Goal: Task Accomplishment & Management: Complete application form

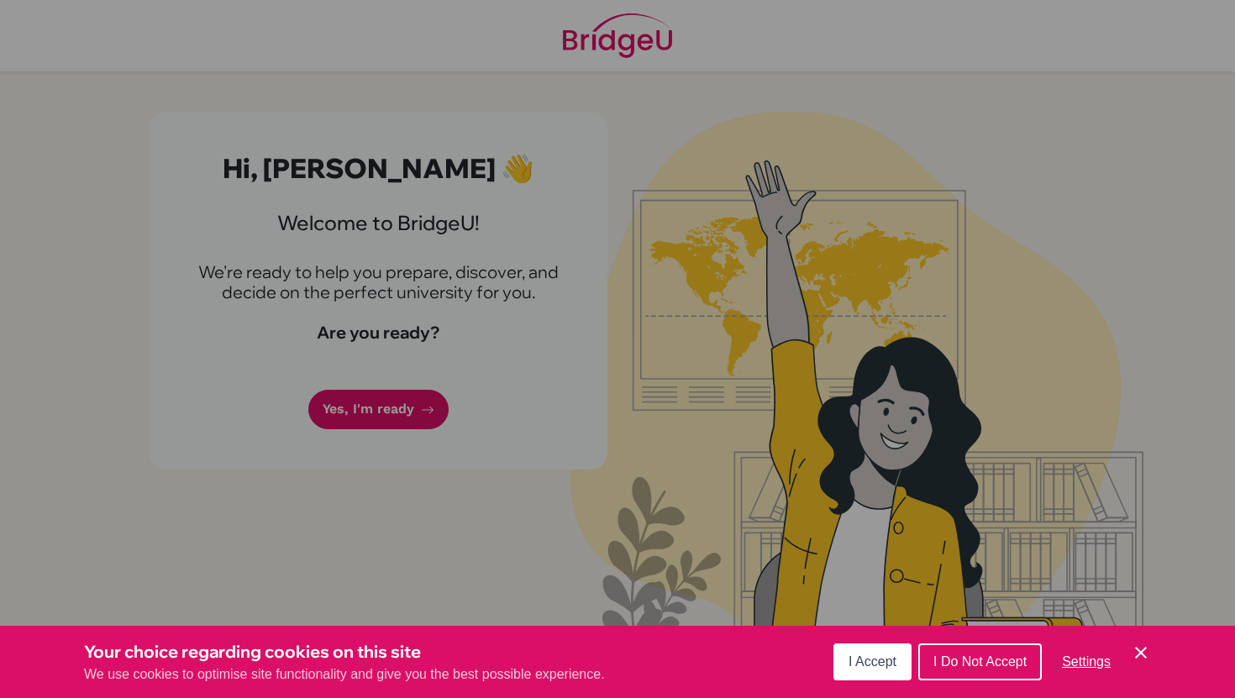
click at [590, 397] on div "Cookie Preferences" at bounding box center [617, 349] width 1235 height 698
click at [889, 663] on span "I Accept" at bounding box center [872, 661] width 48 height 14
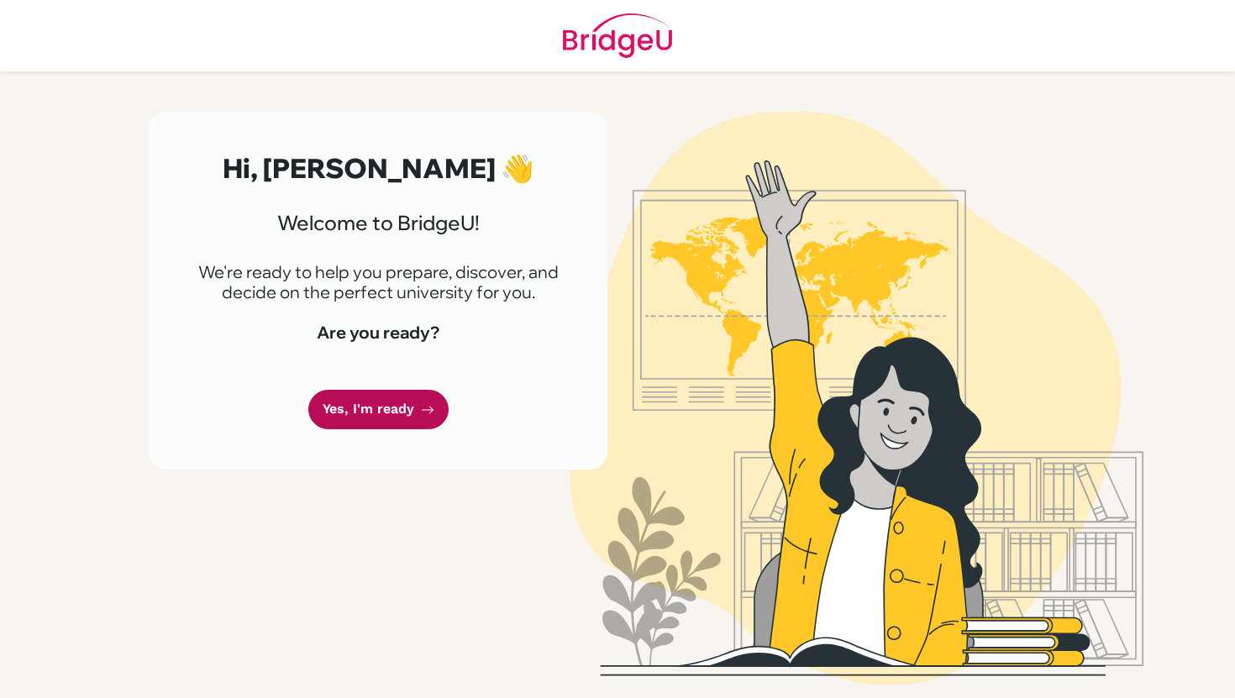
click at [350, 406] on link "Yes, I'm ready" at bounding box center [378, 409] width 140 height 39
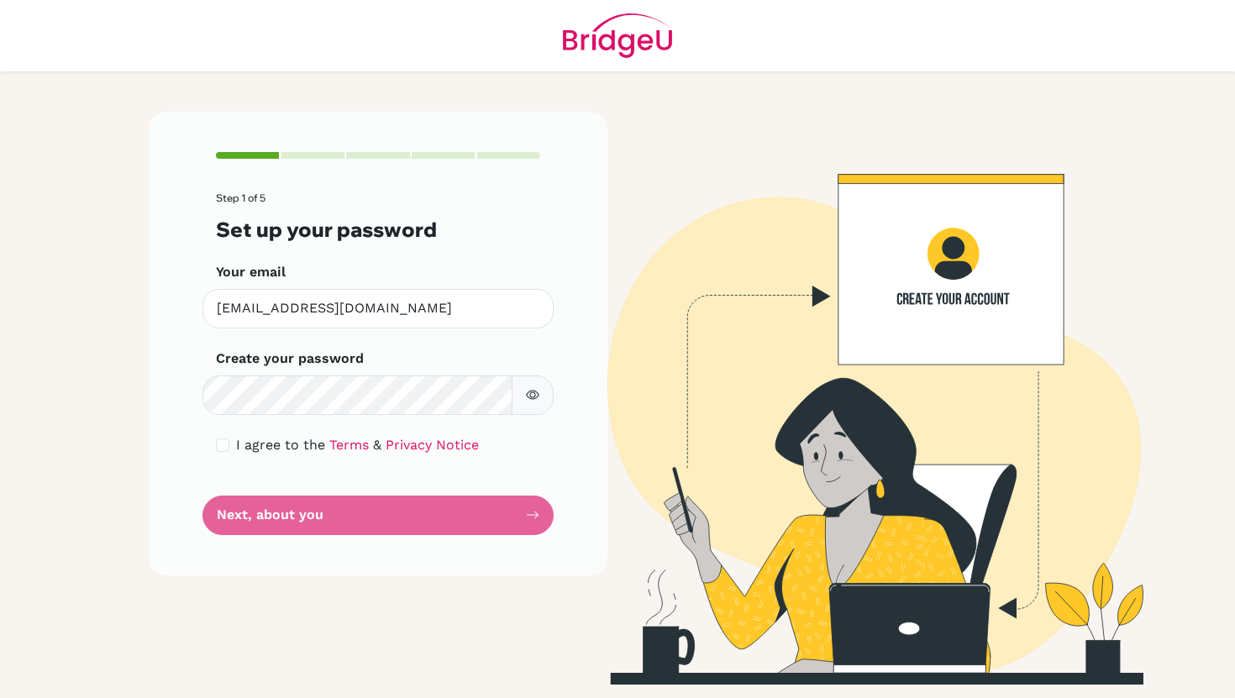
click at [372, 422] on form "Step 1 of 5 Set up your password Your email [EMAIL_ADDRESS][DOMAIN_NAME] Invali…" at bounding box center [378, 363] width 324 height 342
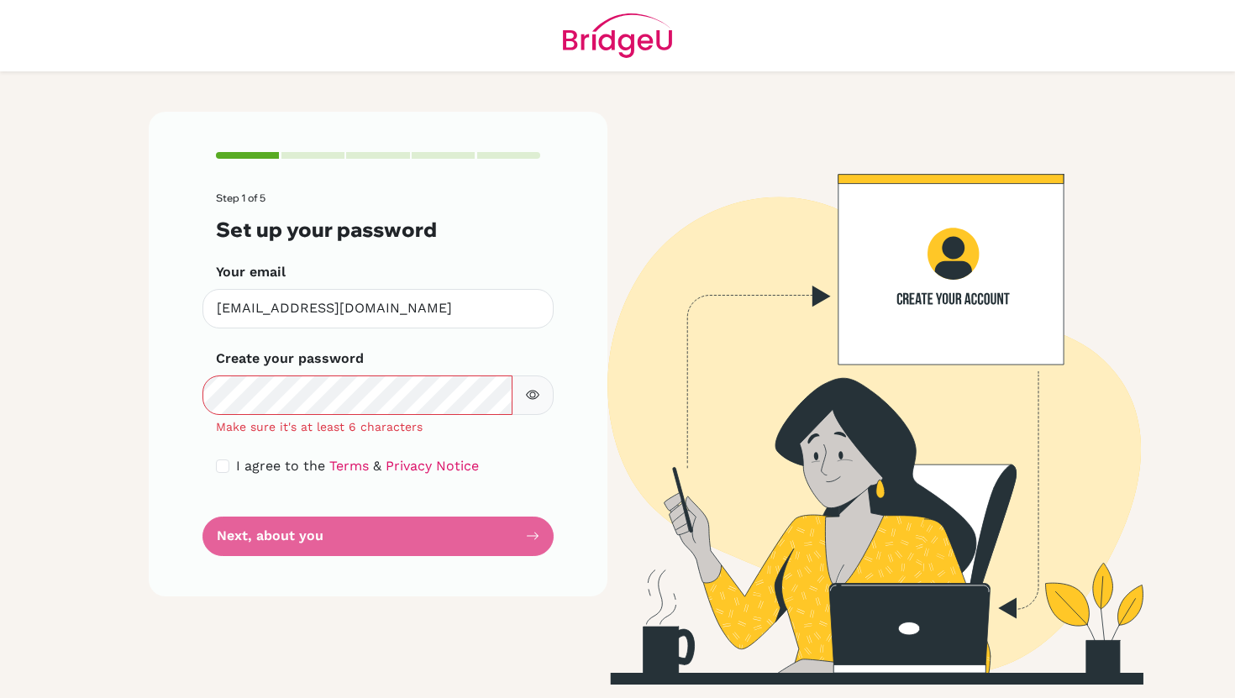
click at [543, 393] on button "button" at bounding box center [532, 394] width 42 height 39
click at [532, 388] on icon "button" at bounding box center [532, 394] width 13 height 13
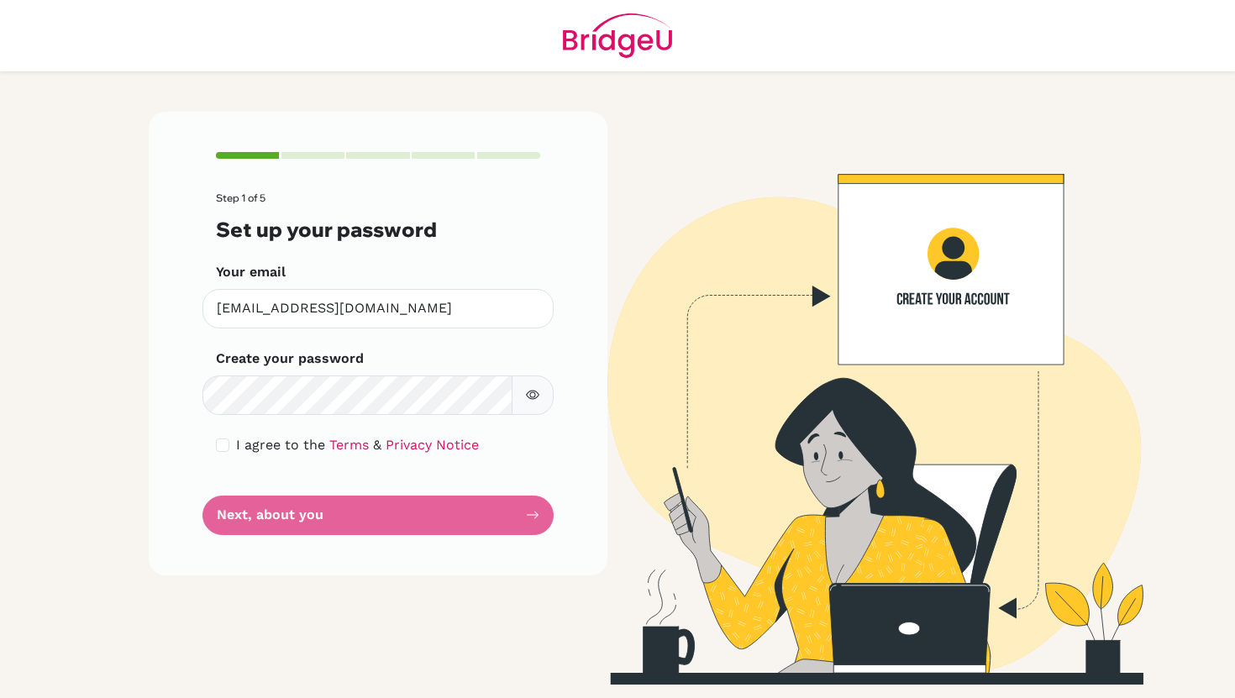
click at [214, 443] on div "Step 1 of 5 Set up your password Your email jleung7@ichk.edu.hk Invalid email C…" at bounding box center [378, 343] width 459 height 463
click at [221, 443] on input "checkbox" at bounding box center [222, 444] width 13 height 13
checkbox input "true"
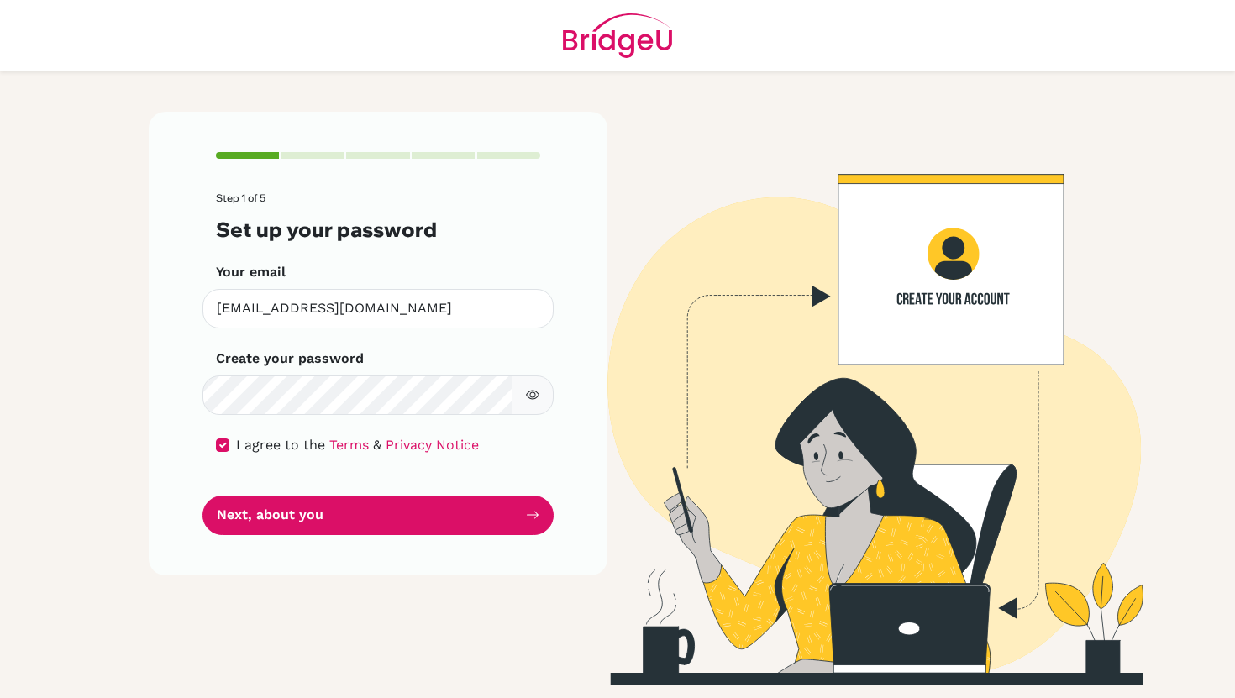
click at [529, 401] on button "button" at bounding box center [532, 394] width 42 height 39
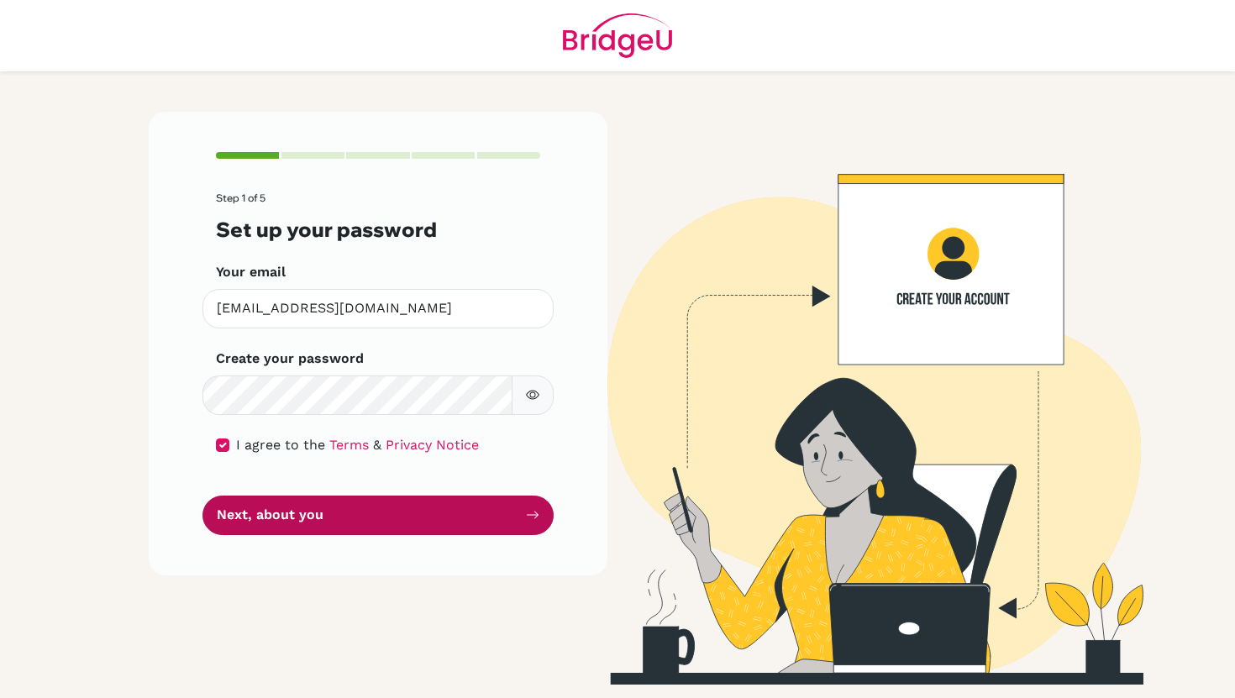
click at [404, 501] on button "Next, about you" at bounding box center [377, 514] width 351 height 39
